Goal: Task Accomplishment & Management: Manage account settings

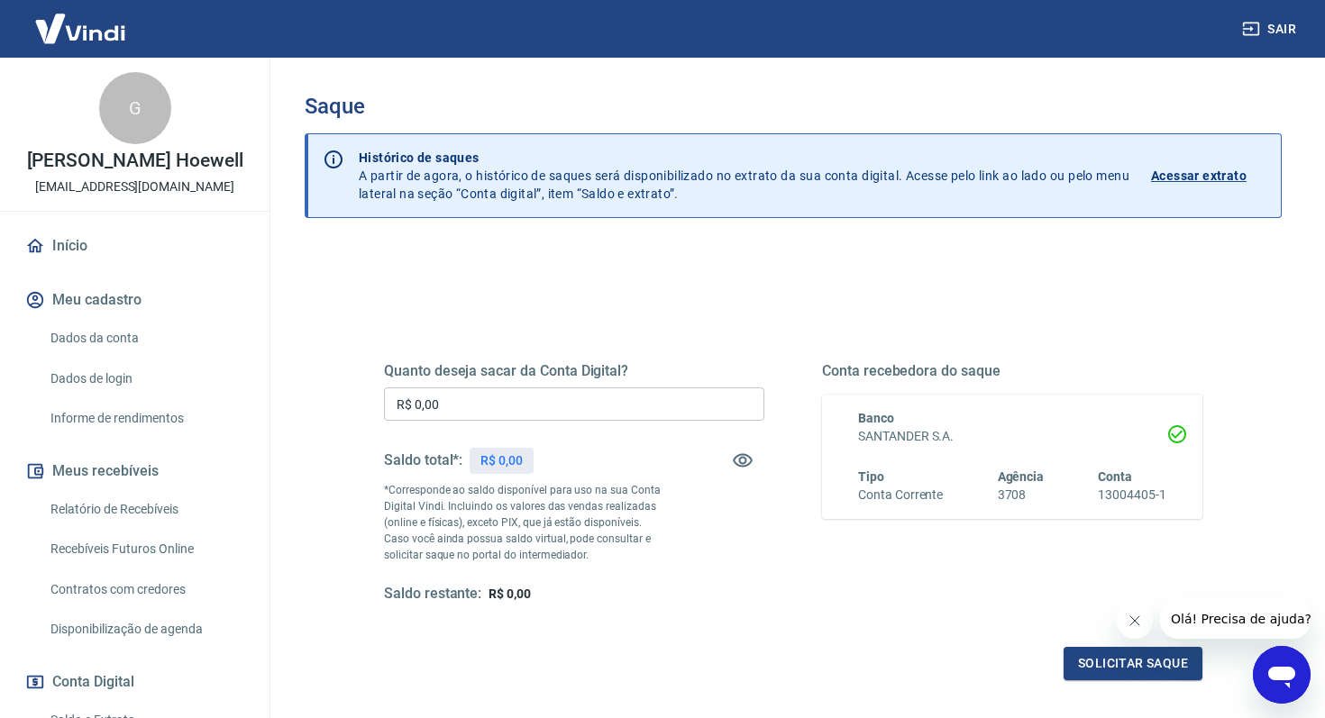
click at [1278, 31] on button "Sair" at bounding box center [1270, 29] width 65 height 33
click at [433, 411] on input "R$ 0,00" at bounding box center [574, 403] width 380 height 33
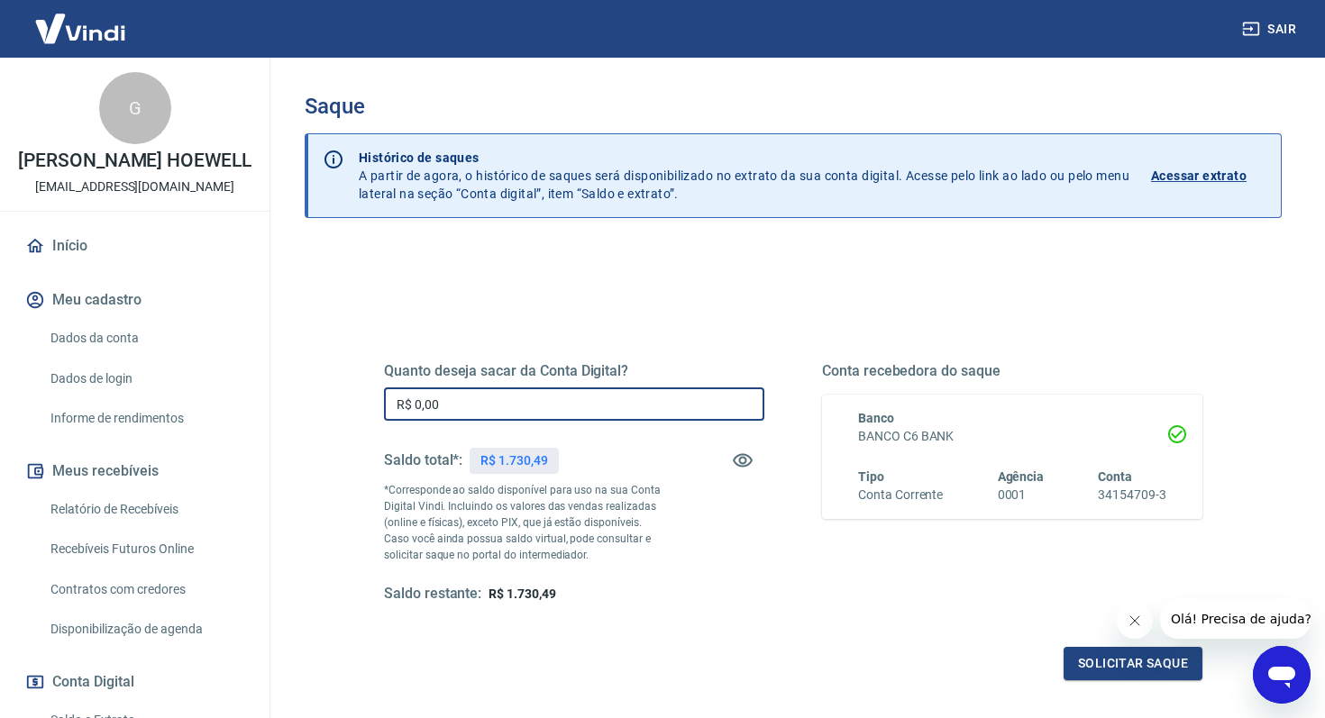
click at [433, 411] on input "R$ 0,00" at bounding box center [574, 403] width 380 height 33
type input "R$ 1.730,49"
click at [1089, 656] on button "Solicitar saque" at bounding box center [1132, 663] width 139 height 33
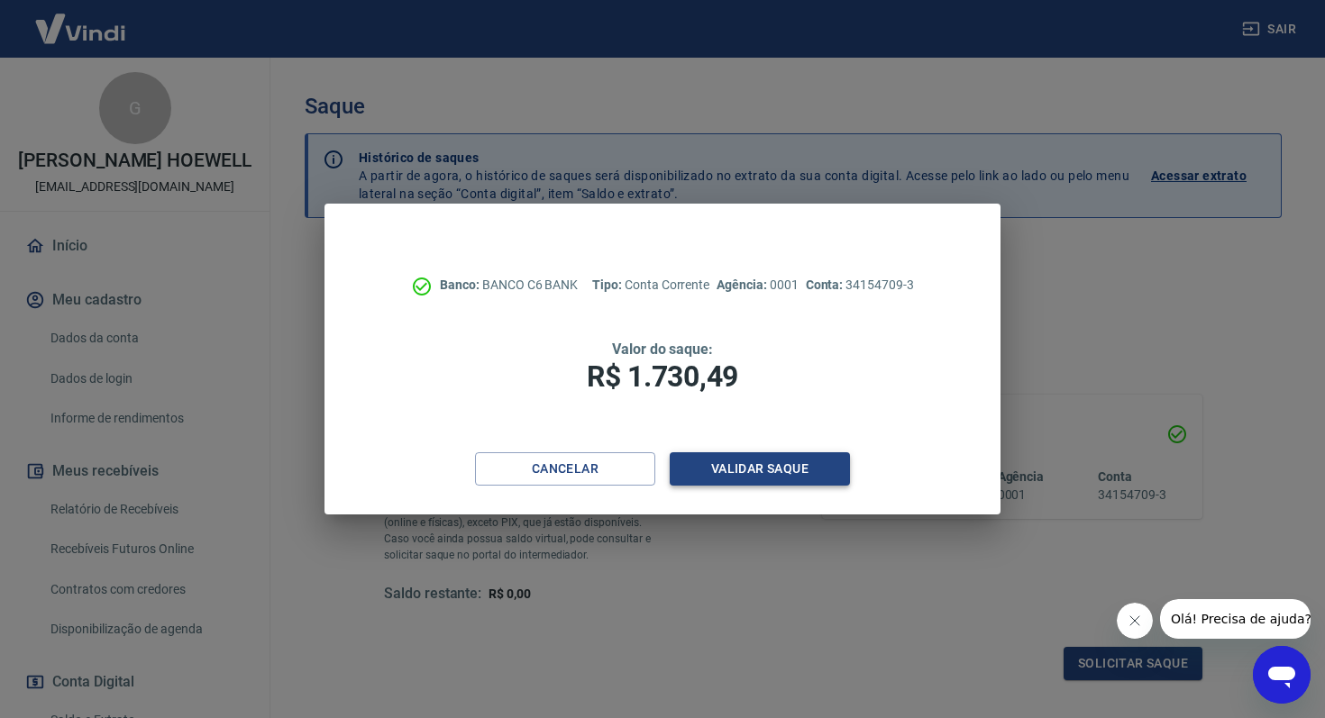
click at [762, 479] on button "Validar saque" at bounding box center [759, 468] width 180 height 33
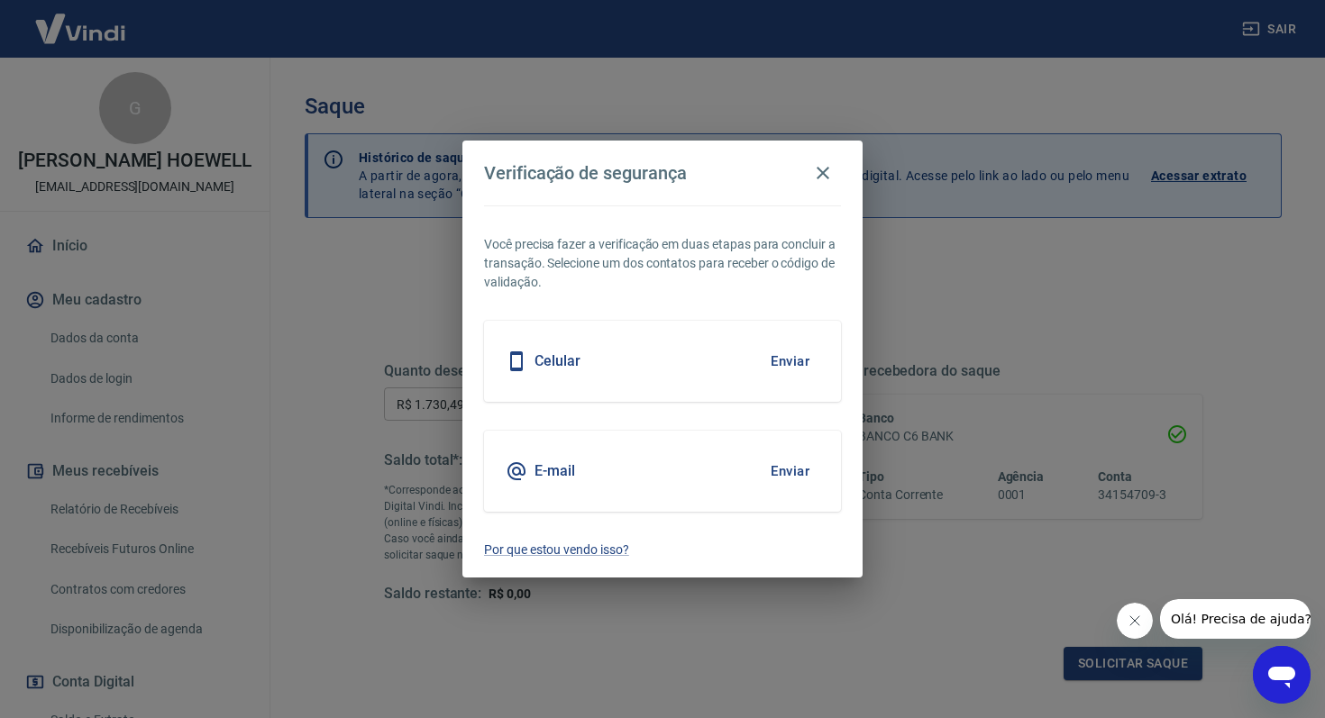
click at [792, 368] on button "Enviar" at bounding box center [789, 361] width 59 height 38
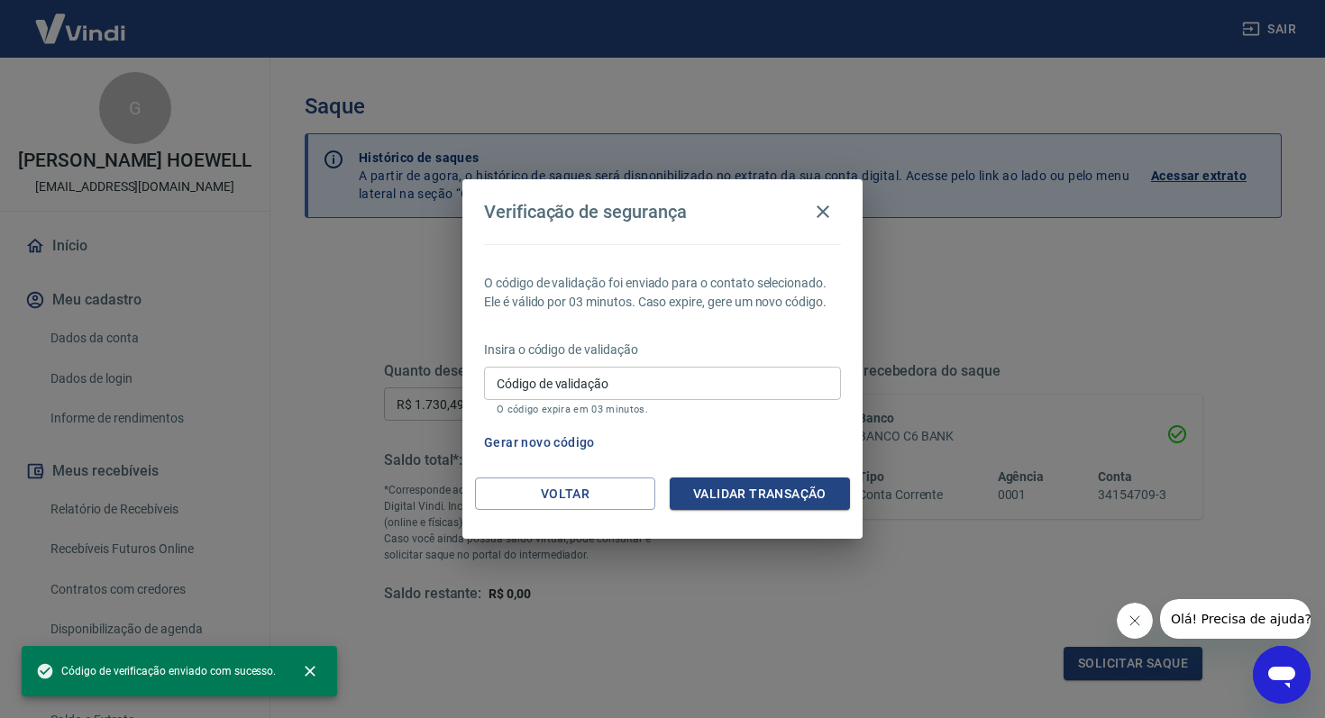
click at [768, 386] on input "Código de validação" at bounding box center [662, 383] width 357 height 33
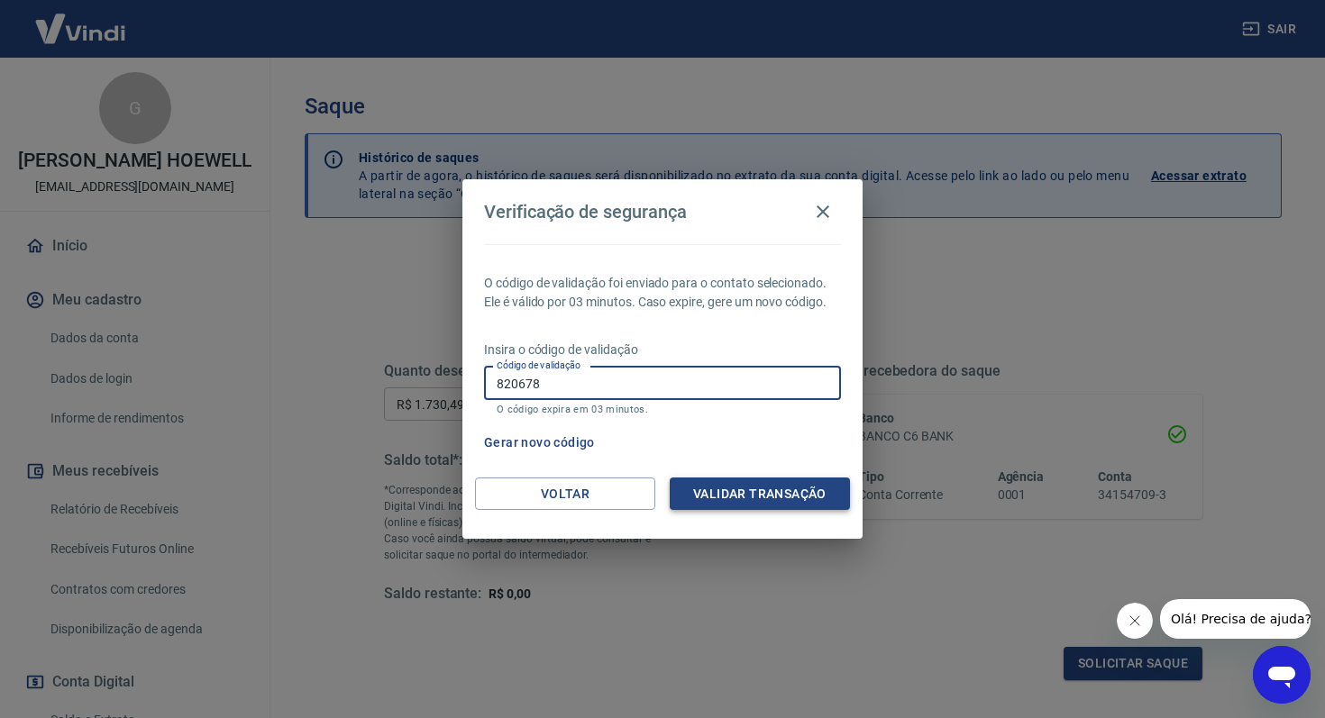
type input "820678"
click at [789, 498] on button "Validar transação" at bounding box center [759, 494] width 180 height 33
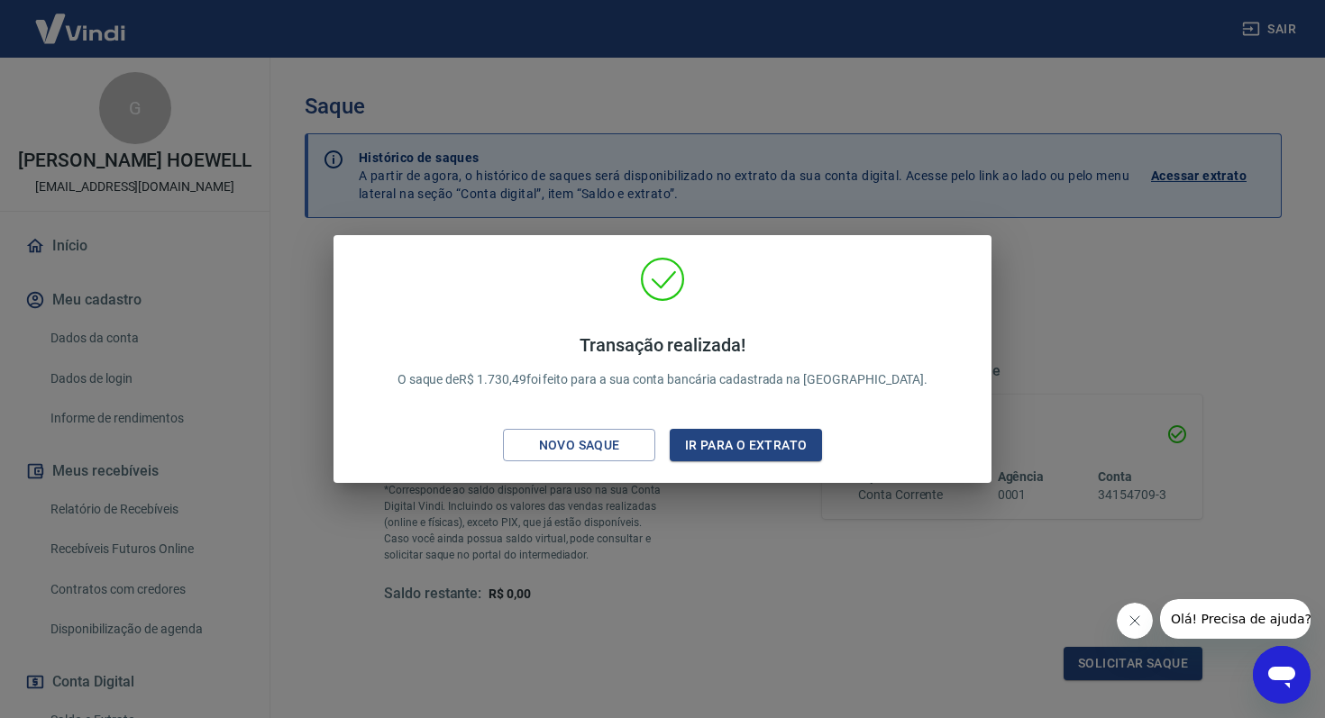
click at [1130, 614] on icon "Fechar mensagem da empresa" at bounding box center [1134, 621] width 14 height 14
click at [814, 559] on div "Transação realizada! O saque de R$ 1.730,49 foi feito para a sua conta bancária…" at bounding box center [662, 359] width 1325 height 718
